Goal: Task Accomplishment & Management: Manage account settings

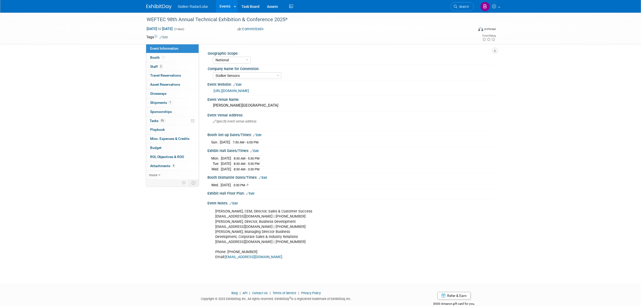
select select "National"
select select "Stalker Sensors"
click at [466, 8] on span "Search" at bounding box center [463, 7] width 12 height 4
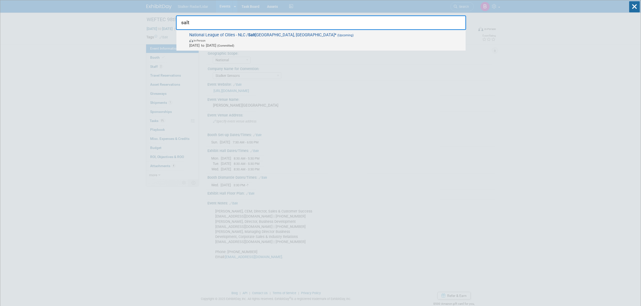
type input "salt"
click at [233, 41] on span "In-Person" at bounding box center [326, 40] width 274 height 5
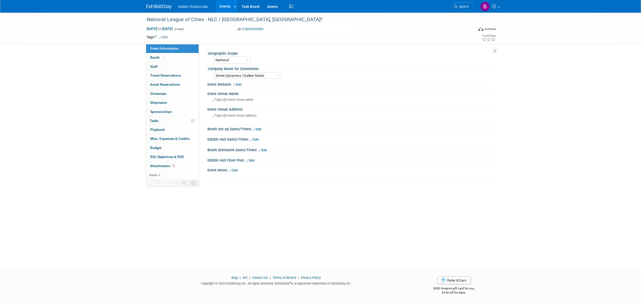
select select "National"
select select "Street Dynamics | Stalker Radar"
click at [159, 53] on link "Booth" at bounding box center [172, 57] width 52 height 9
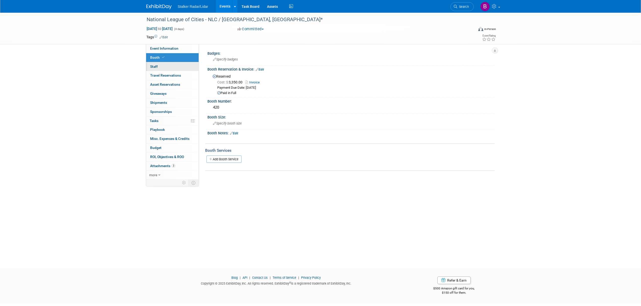
click at [165, 66] on link "0 Staff 0" at bounding box center [172, 66] width 52 height 9
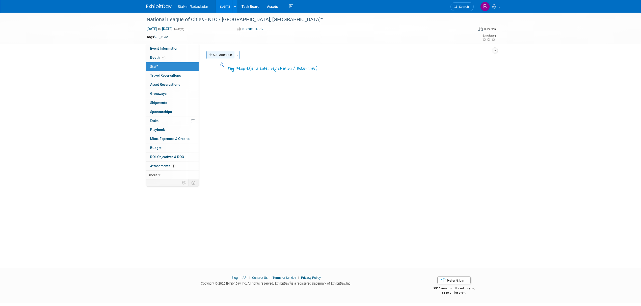
click at [228, 53] on button "Add Attendee" at bounding box center [220, 55] width 29 height 8
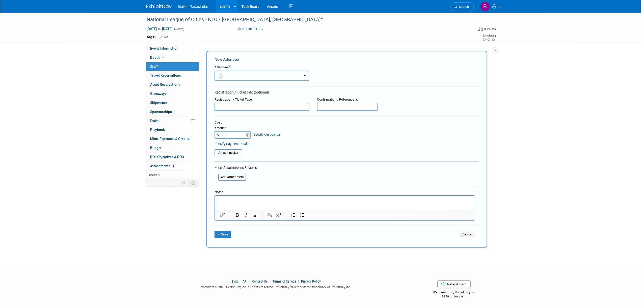
click at [234, 76] on button "button" at bounding box center [262, 76] width 95 height 10
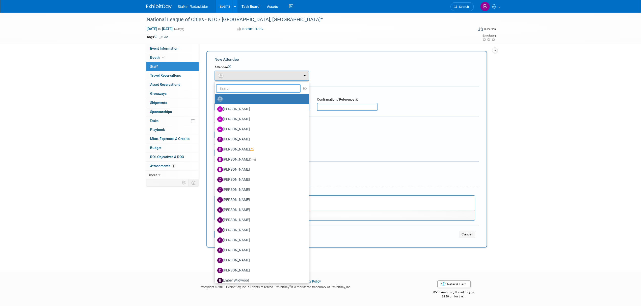
click at [228, 89] on input "text" at bounding box center [258, 88] width 85 height 9
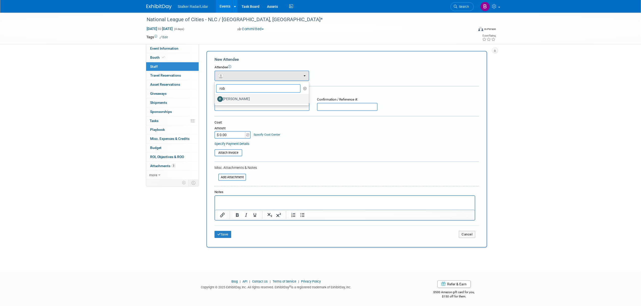
type input "rob"
click at [228, 98] on label "[PERSON_NAME]" at bounding box center [260, 99] width 87 height 8
click at [216, 98] on input "[PERSON_NAME]" at bounding box center [213, 98] width 3 height 3
select select "a6168ba8-b992-4ae6-890e-96eda56943c8"
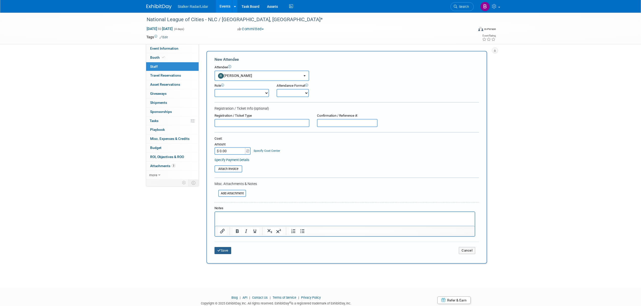
click at [224, 248] on button "Save" at bounding box center [223, 250] width 17 height 7
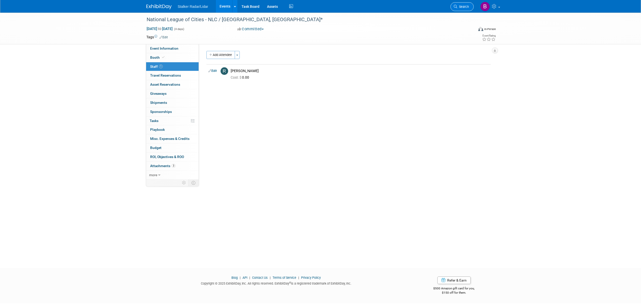
click at [461, 8] on span "Search" at bounding box center [463, 7] width 12 height 4
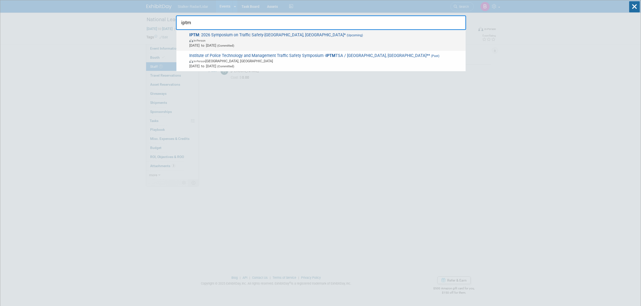
type input "iptm"
click at [235, 34] on span "IPTM : 2026 Symposium on Traffic Safety-Orlando, FL* (Upcoming) In-Person May 1…" at bounding box center [325, 40] width 275 height 15
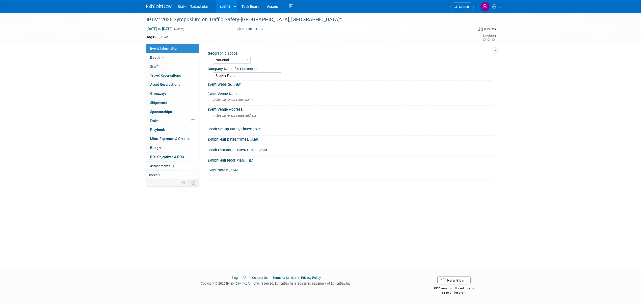
select select "National"
select select "Stalker Radar"
click at [459, 9] on link "Search" at bounding box center [461, 6] width 23 height 9
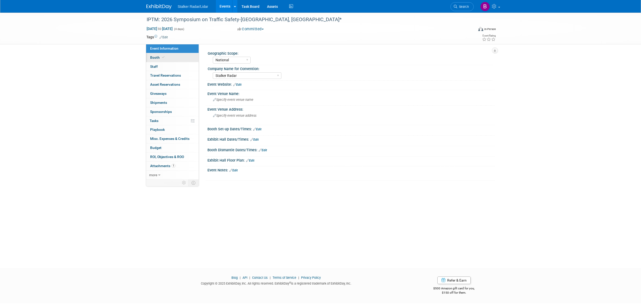
click at [160, 59] on span "Booth" at bounding box center [157, 58] width 15 height 4
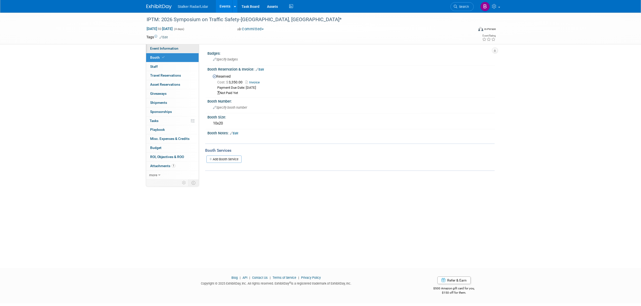
click at [167, 51] on link "Event Information" at bounding box center [172, 48] width 52 height 9
select select "National"
select select "Stalker Radar"
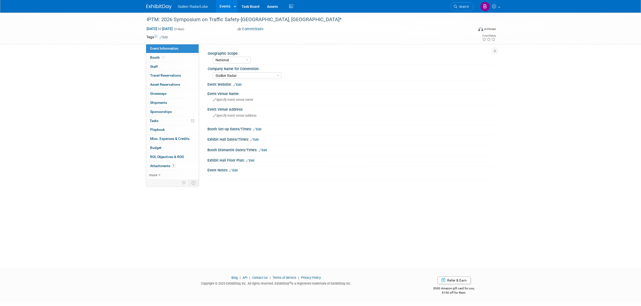
click at [259, 130] on link "Edit" at bounding box center [257, 130] width 8 height 4
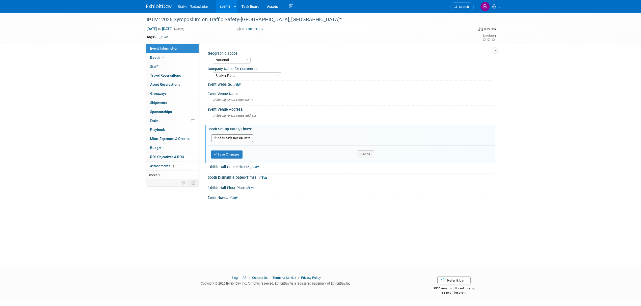
click at [228, 138] on button "Add Another Booth Set-up Date" at bounding box center [232, 139] width 42 height 8
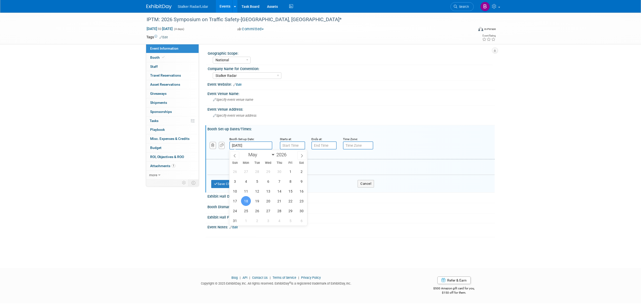
click at [258, 146] on input "May 18, 2026" at bounding box center [250, 146] width 43 height 8
click at [234, 203] on span "17" at bounding box center [235, 201] width 10 height 10
type input "May 17, 2026"
click at [231, 184] on button "Save Changes" at bounding box center [226, 184] width 31 height 8
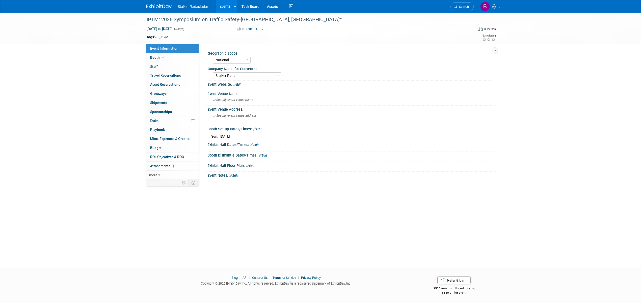
click at [264, 155] on link "Edit" at bounding box center [263, 156] width 8 height 4
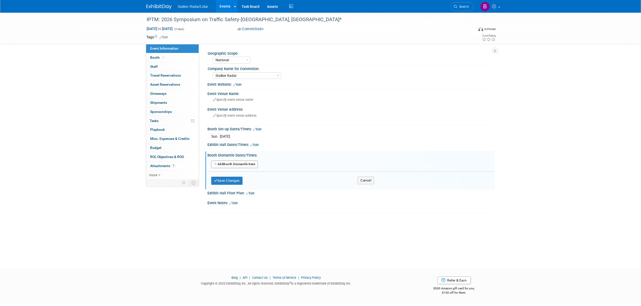
click at [227, 163] on button "Add Another Booth Dismantle Date" at bounding box center [234, 165] width 47 height 8
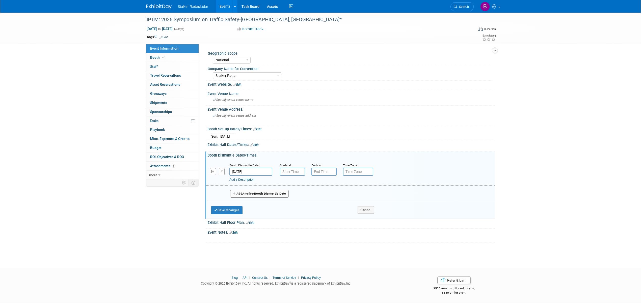
click at [242, 172] on input "May 21, 2026" at bounding box center [250, 172] width 43 height 8
